Goal: Complete application form

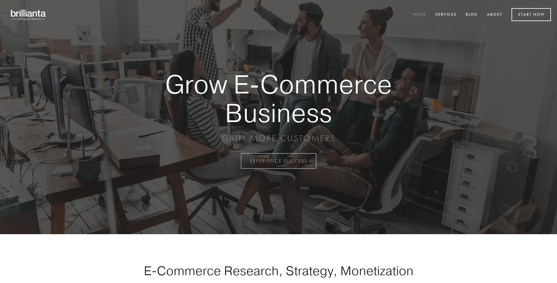
scroll to position [1580, 0]
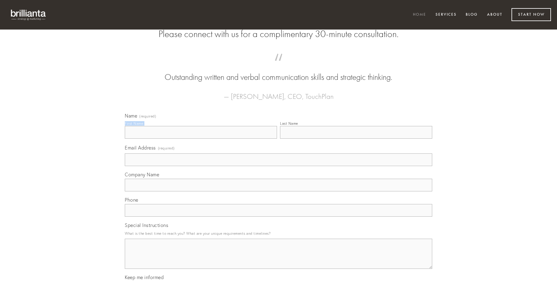
type input "[PERSON_NAME]"
click at [356, 139] on input "Last Name" at bounding box center [356, 132] width 152 height 13
type input "[PERSON_NAME]"
click at [278, 166] on input "Email Address (required)" at bounding box center [278, 159] width 307 height 13
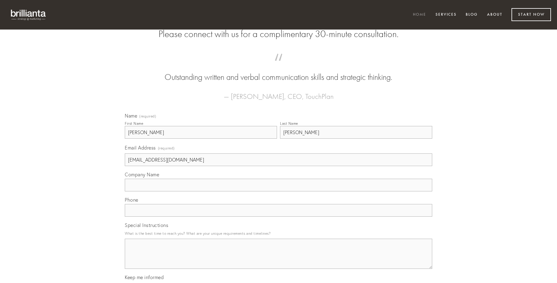
type input "[EMAIL_ADDRESS][DOMAIN_NAME]"
click at [278, 191] on input "Company Name" at bounding box center [278, 185] width 307 height 13
type input "corrumpo"
click at [278, 217] on input "text" at bounding box center [278, 210] width 307 height 13
click at [278, 259] on textarea "Special Instructions" at bounding box center [278, 254] width 307 height 30
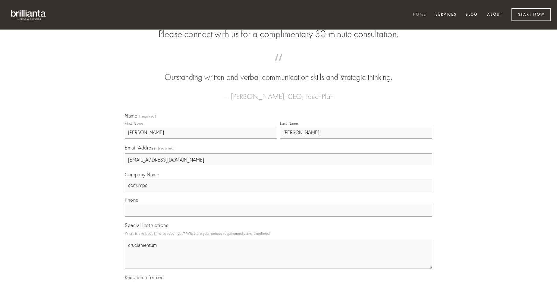
type textarea "cruciamentum"
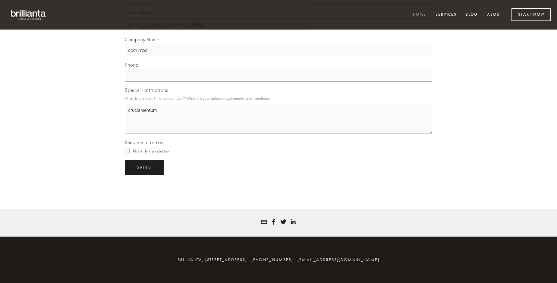
click at [145, 167] on span "send" at bounding box center [144, 167] width 15 height 5
